Goal: Transaction & Acquisition: Purchase product/service

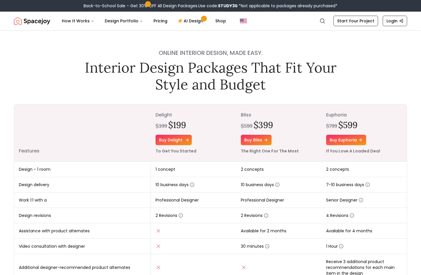
click at [168, 138] on link "Buy delight" at bounding box center [174, 140] width 36 height 10
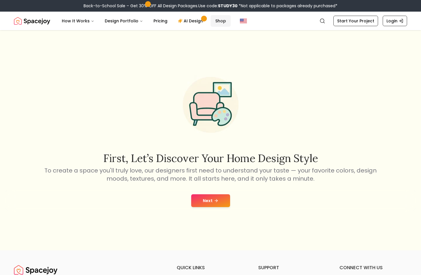
click at [217, 19] on link "Shop" at bounding box center [221, 21] width 20 height 12
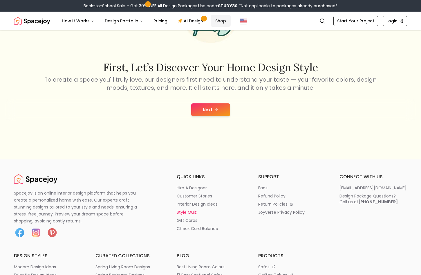
scroll to position [30, 0]
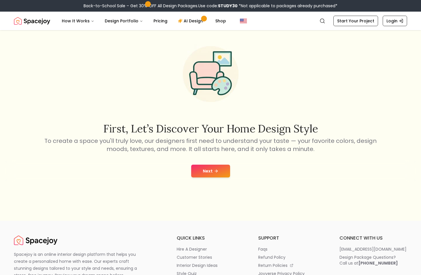
click at [215, 171] on icon at bounding box center [216, 171] width 5 height 5
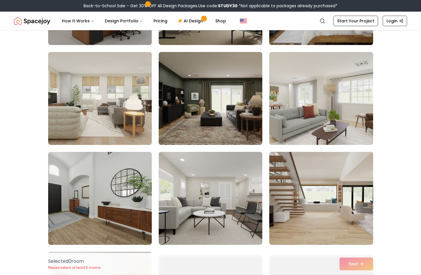
scroll to position [128, 0]
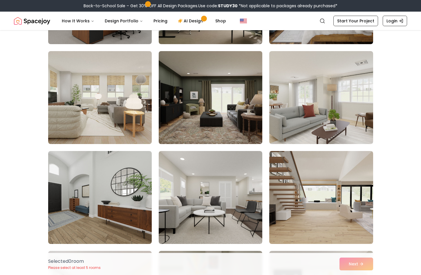
click at [202, 117] on img at bounding box center [210, 98] width 109 height 98
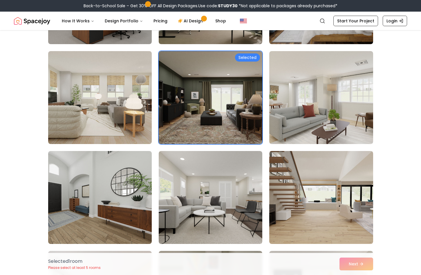
click at [356, 261] on div "Selected 1 room Please select at least 5 rooms Next" at bounding box center [211, 264] width 335 height 22
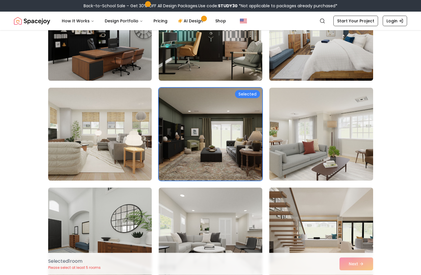
scroll to position [98, 0]
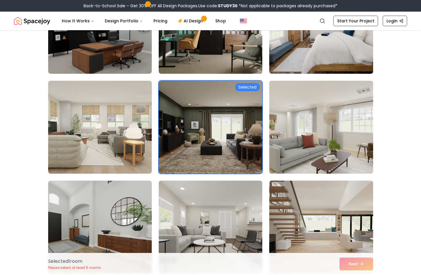
click at [302, 125] on img at bounding box center [321, 127] width 109 height 98
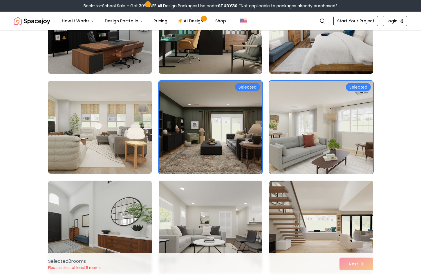
click at [111, 125] on img at bounding box center [100, 127] width 109 height 98
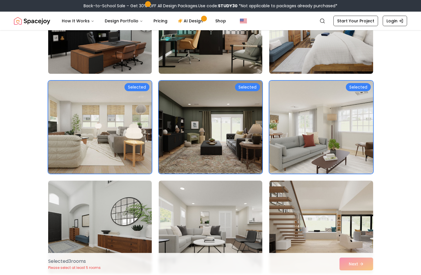
click at [131, 62] on img at bounding box center [100, 28] width 109 height 98
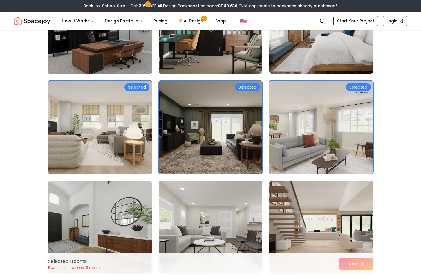
click at [196, 46] on img at bounding box center [210, 28] width 109 height 98
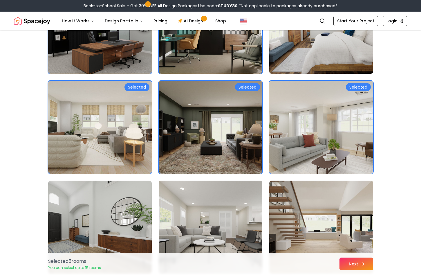
click at [351, 261] on button "Next" at bounding box center [357, 264] width 34 height 13
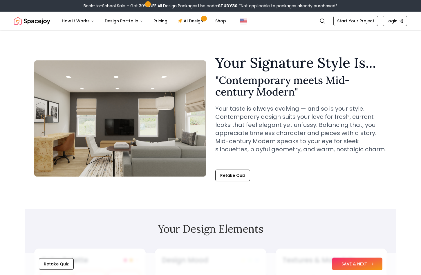
click at [364, 262] on button "SAVE & NEXT" at bounding box center [357, 264] width 50 height 13
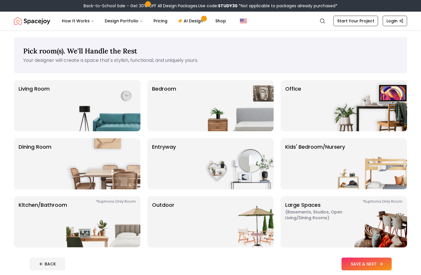
click at [372, 260] on button "SAVE & NEXT" at bounding box center [367, 264] width 50 height 13
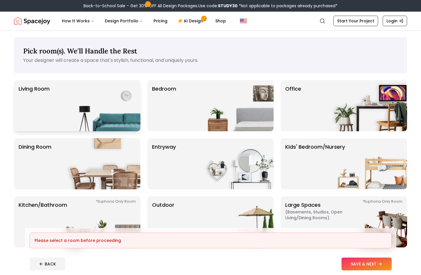
click at [112, 104] on img at bounding box center [103, 105] width 74 height 51
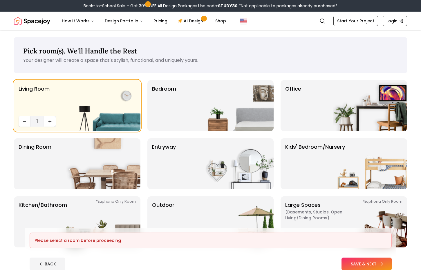
click at [376, 265] on button "SAVE & NEXT" at bounding box center [367, 264] width 50 height 13
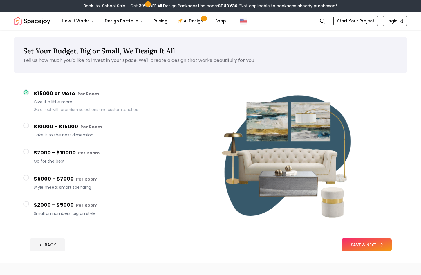
click at [378, 246] on button "SAVE & NEXT" at bounding box center [367, 244] width 50 height 13
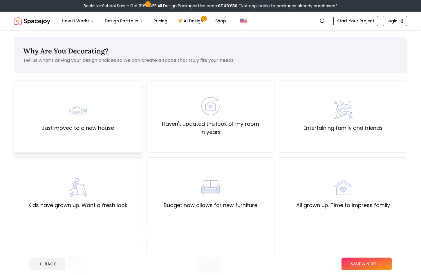
click at [102, 122] on div "Just moved to a new house" at bounding box center [78, 116] width 72 height 31
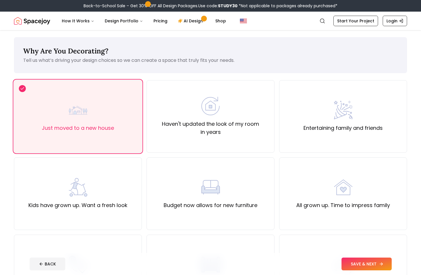
click at [360, 265] on button "SAVE & NEXT" at bounding box center [367, 264] width 50 height 13
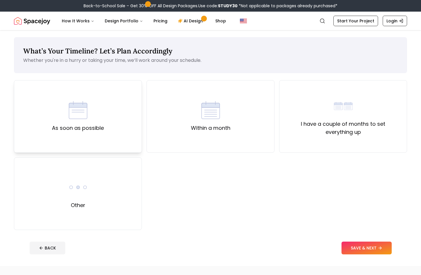
click at [122, 121] on div "As soon as possible" at bounding box center [78, 116] width 128 height 73
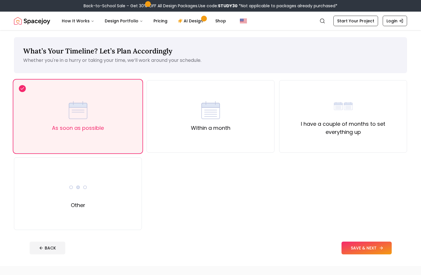
click at [378, 243] on button "SAVE & NEXT" at bounding box center [367, 248] width 50 height 13
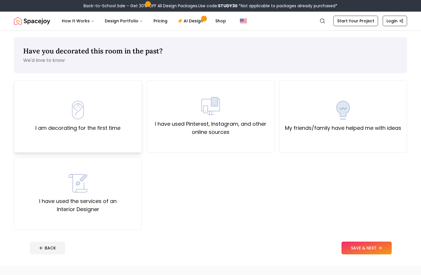
click at [105, 141] on div "I am decorating for the first time" at bounding box center [78, 116] width 128 height 73
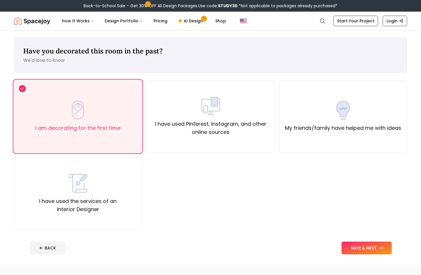
click at [377, 249] on button "SAVE & NEXT" at bounding box center [367, 248] width 50 height 13
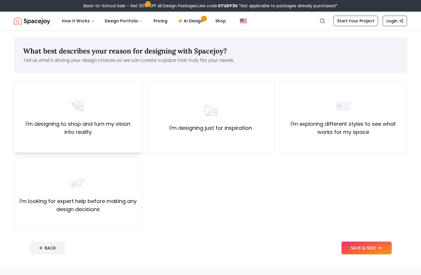
click at [104, 130] on label "I'm designing to shop and turn my vision into reality" at bounding box center [78, 128] width 118 height 16
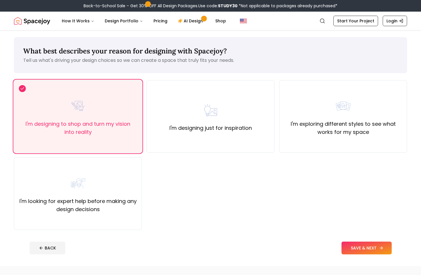
click at [362, 250] on button "SAVE & NEXT" at bounding box center [367, 248] width 50 height 13
